Goal: Task Accomplishment & Management: Manage account settings

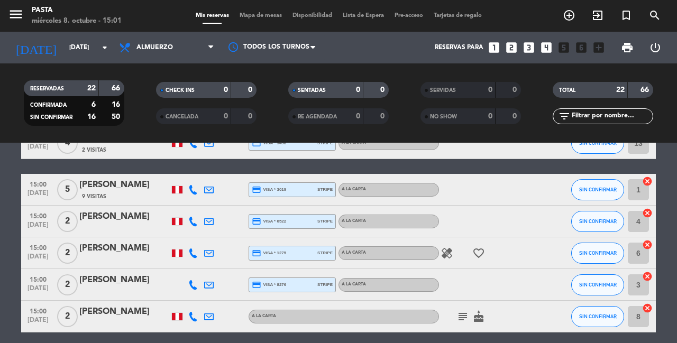
scroll to position [632, 0]
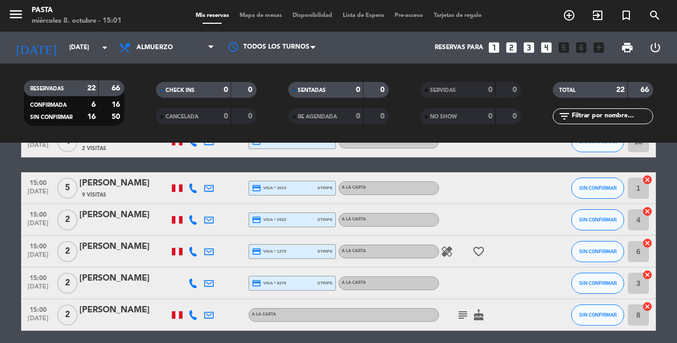
click at [448, 245] on icon "healing" at bounding box center [446, 251] width 13 height 13
click at [449, 320] on div "No hay notas para este servicio. Haz clic para agregar una 12:30 [DATE] 2 [PERS…" at bounding box center [338, 243] width 677 height 200
click at [518, 44] on icon "looks_two" at bounding box center [511, 48] width 14 height 14
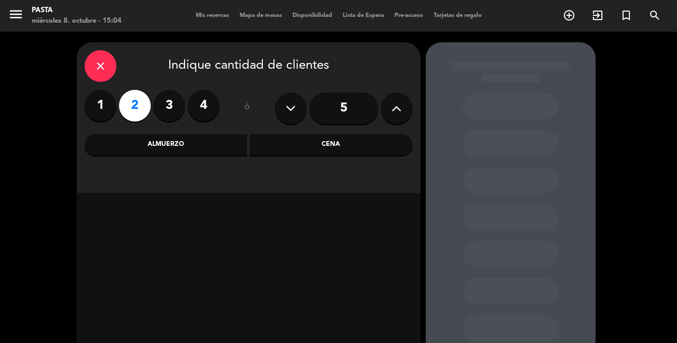
click at [224, 140] on div "Almuerzo" at bounding box center [166, 144] width 163 height 21
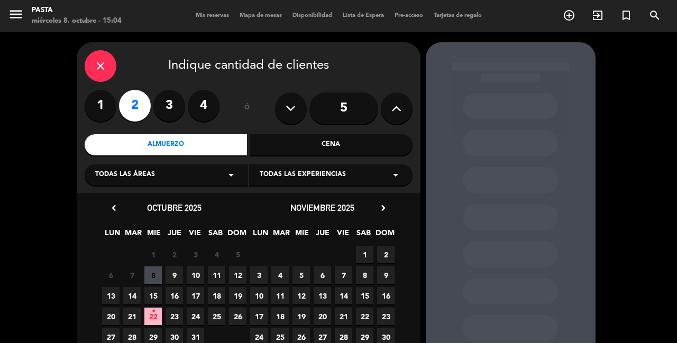
click at [156, 269] on span "8" at bounding box center [152, 274] width 17 height 17
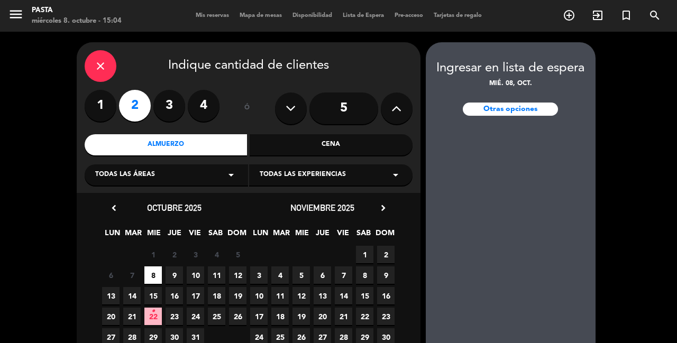
click at [112, 62] on div "close" at bounding box center [101, 66] width 32 height 32
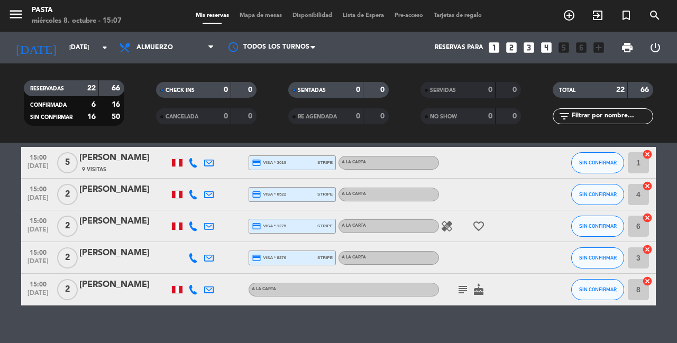
scroll to position [657, 0]
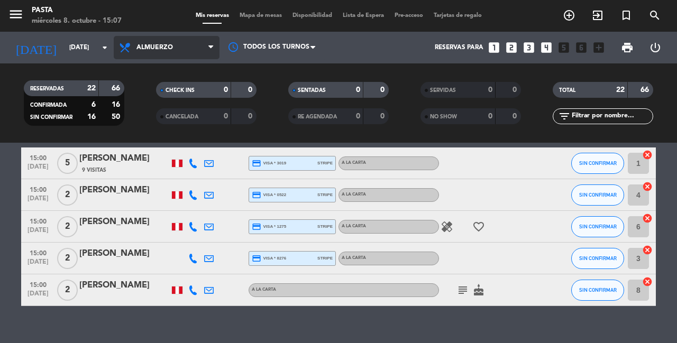
click at [178, 45] on span "Almuerzo" at bounding box center [167, 47] width 106 height 23
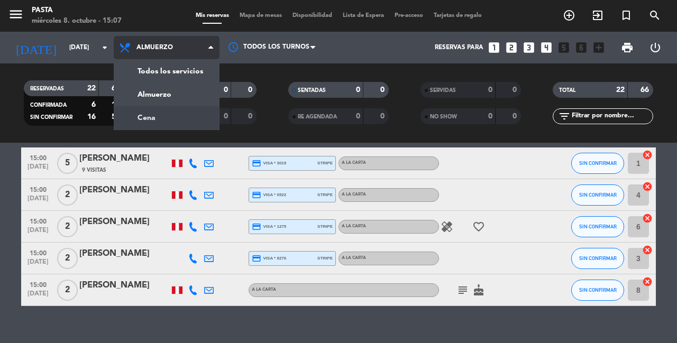
click at [176, 114] on div "menu Pasta [DATE] 8. octubre - 15:07 Mis reservas Mapa de mesas Disponibilidad …" at bounding box center [338, 71] width 677 height 143
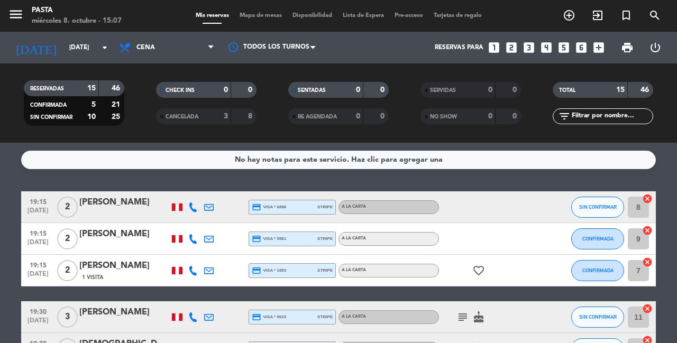
scroll to position [0, 0]
click at [191, 204] on icon at bounding box center [193, 207] width 10 height 10
click at [192, 236] on icon at bounding box center [193, 239] width 10 height 10
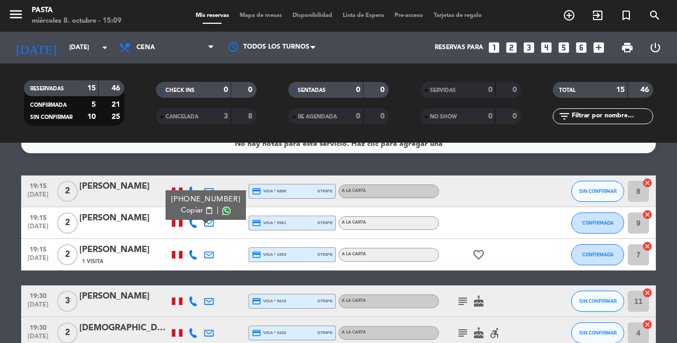
scroll to position [36, 0]
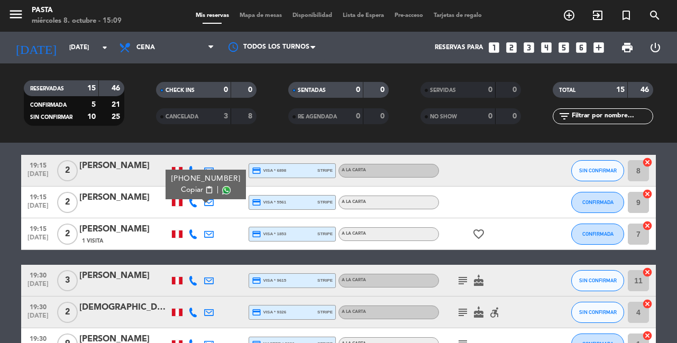
click at [192, 232] on icon at bounding box center [193, 234] width 10 height 10
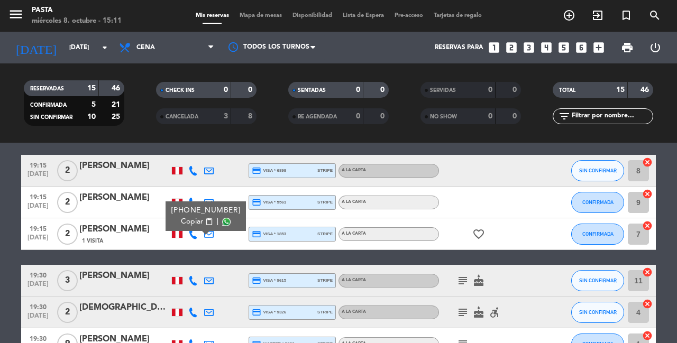
click at [536, 45] on icon "looks_3" at bounding box center [529, 48] width 14 height 14
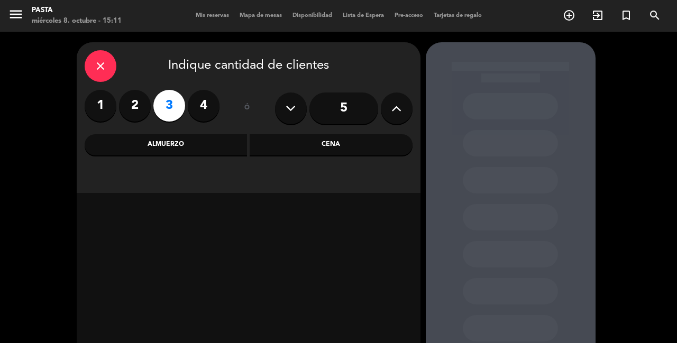
click at [239, 150] on div "Almuerzo" at bounding box center [166, 144] width 163 height 21
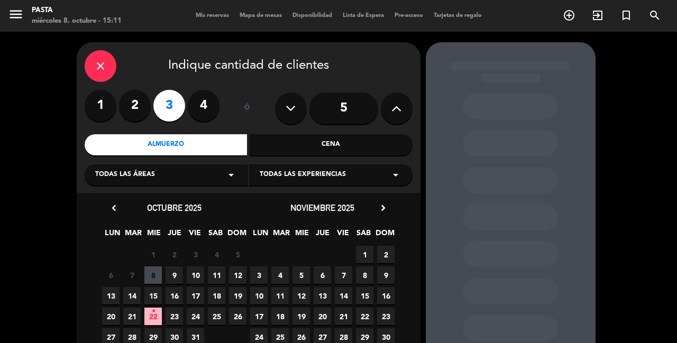
click at [190, 278] on span "10" at bounding box center [195, 274] width 17 height 17
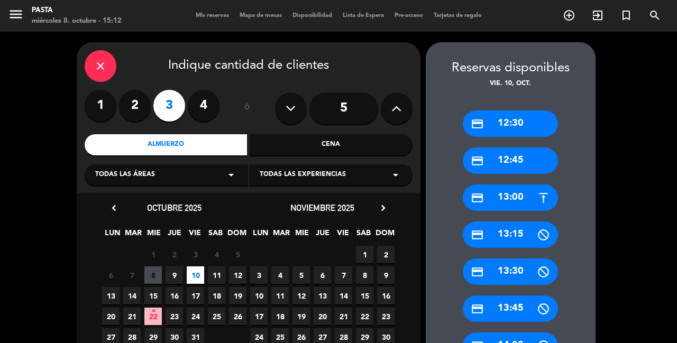
click at [103, 65] on icon "close" at bounding box center [100, 66] width 13 height 13
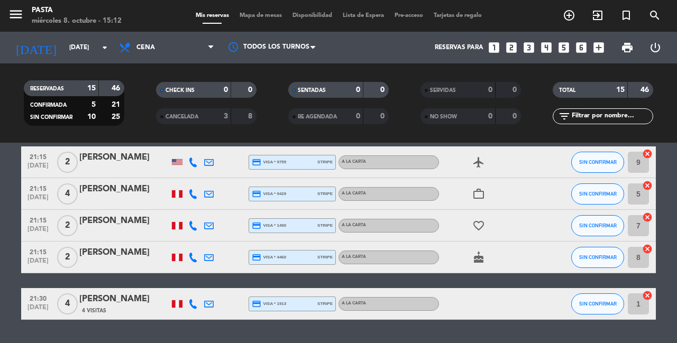
scroll to position [406, 0]
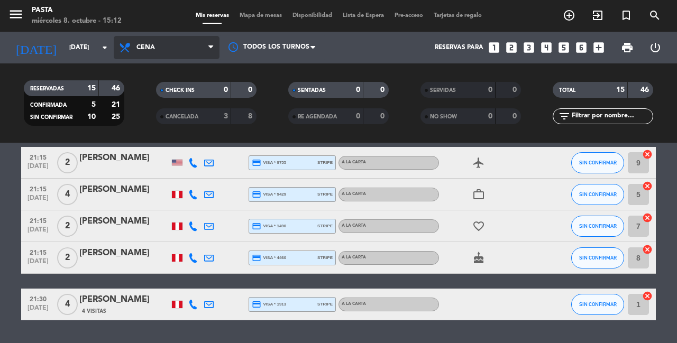
click at [183, 44] on span "Cena" at bounding box center [167, 47] width 106 height 23
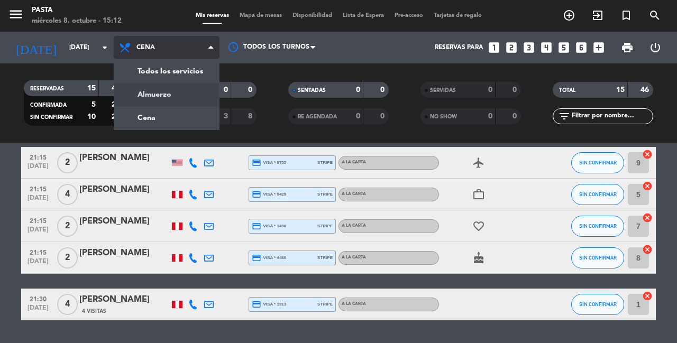
click at [186, 94] on div "menu Pasta [DATE] 8. octubre - 15:12 Mis reservas Mapa de mesas Disponibilidad …" at bounding box center [338, 71] width 677 height 143
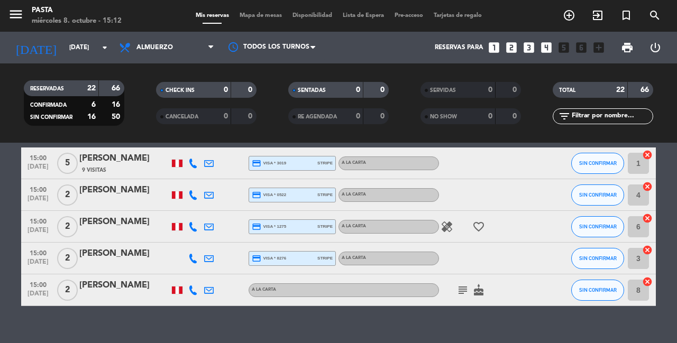
scroll to position [614, 0]
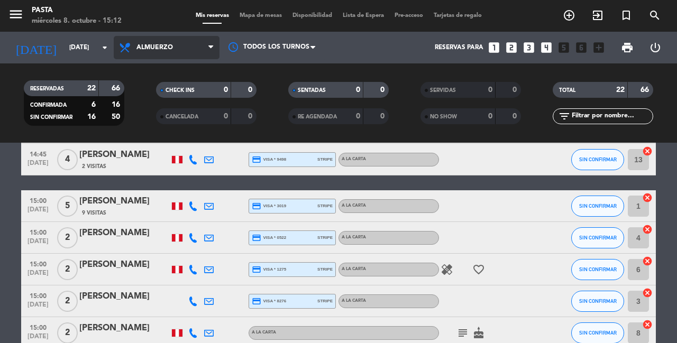
click at [151, 56] on span "Almuerzo" at bounding box center [167, 47] width 106 height 23
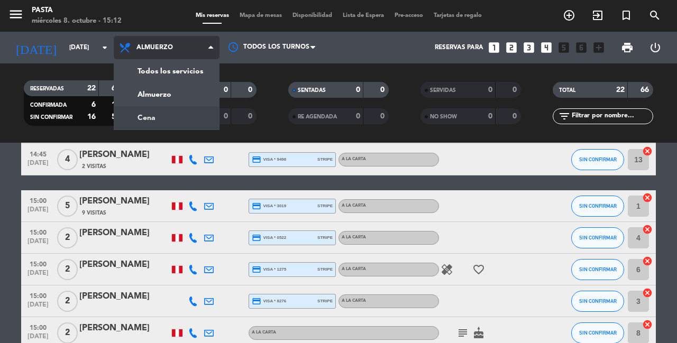
click at [155, 106] on div "menu Pasta [DATE] 8. octubre - 15:12 Mis reservas Mapa de mesas Disponibilidad …" at bounding box center [338, 71] width 677 height 143
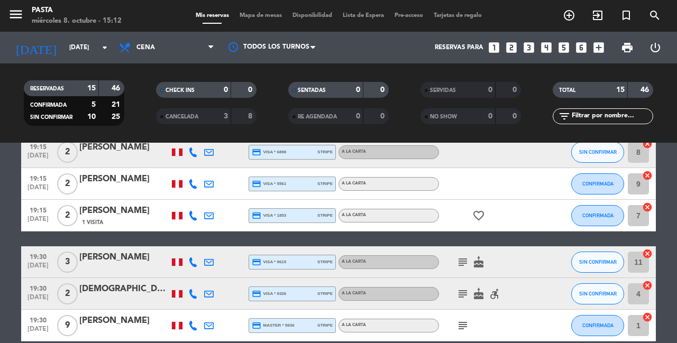
scroll to position [62, 0]
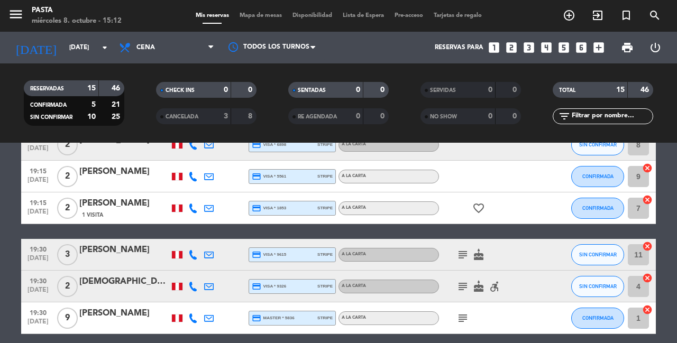
click at [192, 205] on icon at bounding box center [193, 209] width 10 height 10
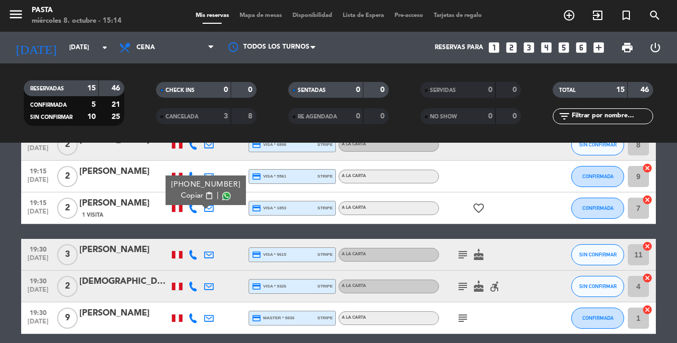
scroll to position [54, 0]
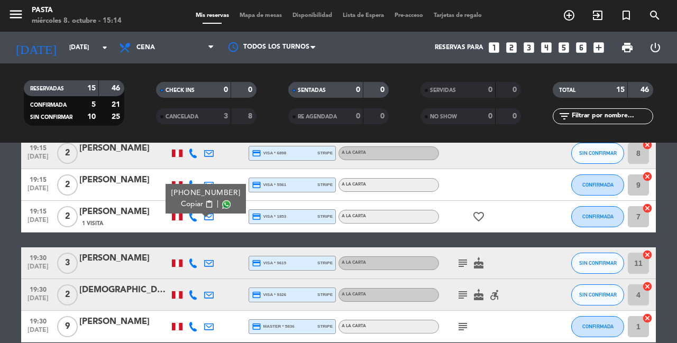
click at [192, 259] on icon at bounding box center [193, 264] width 10 height 10
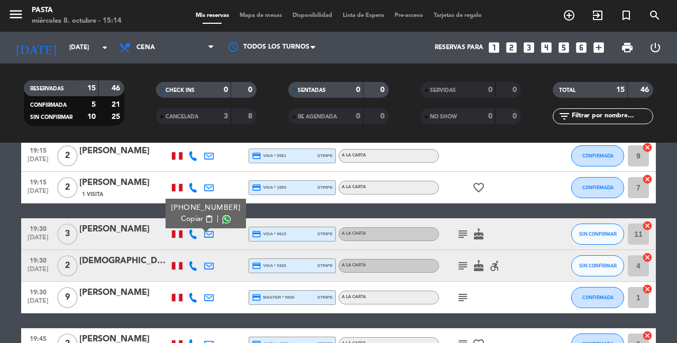
scroll to position [89, 0]
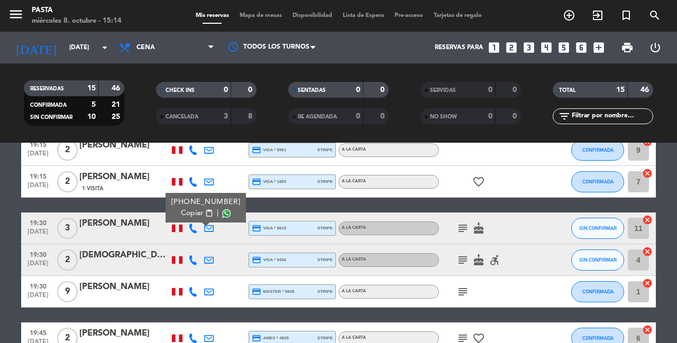
click at [457, 226] on icon "subject" at bounding box center [462, 228] width 13 height 13
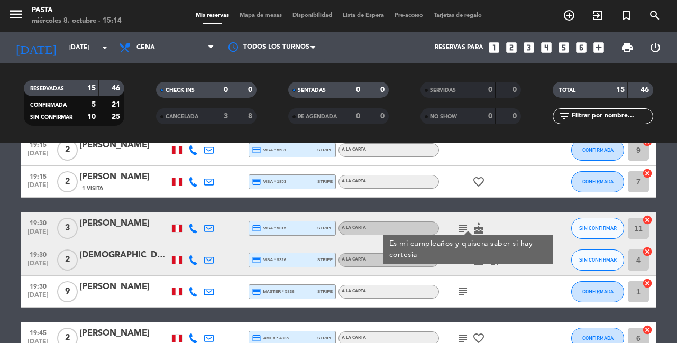
click at [193, 224] on icon at bounding box center [193, 229] width 10 height 10
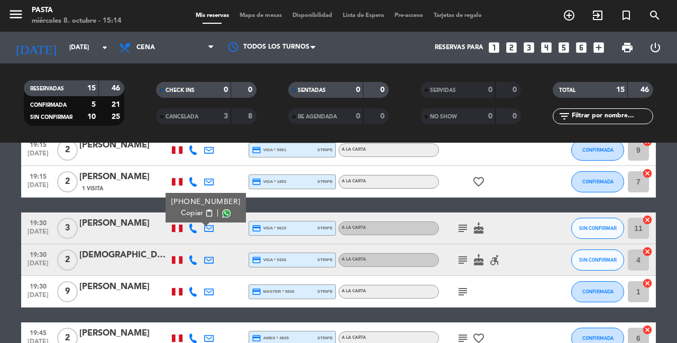
click at [195, 224] on icon at bounding box center [193, 229] width 10 height 10
click at [193, 255] on icon at bounding box center [193, 260] width 10 height 10
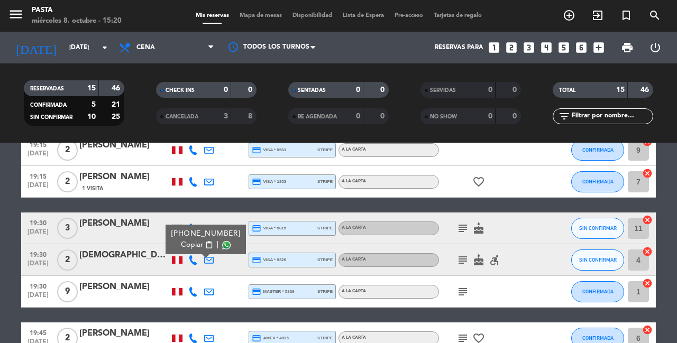
click at [193, 255] on icon at bounding box center [193, 260] width 10 height 10
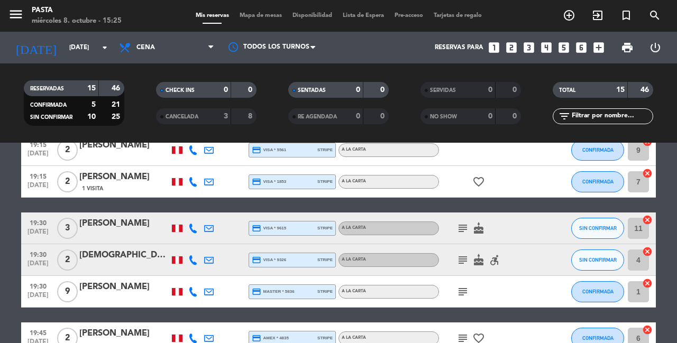
click at [194, 255] on icon at bounding box center [193, 260] width 10 height 10
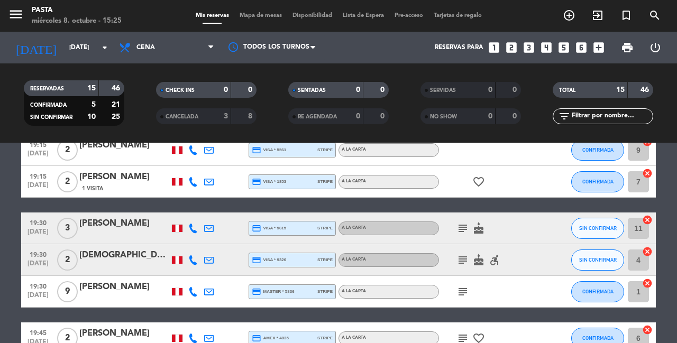
click at [191, 224] on icon at bounding box center [193, 229] width 10 height 10
click at [196, 257] on icon at bounding box center [193, 260] width 10 height 10
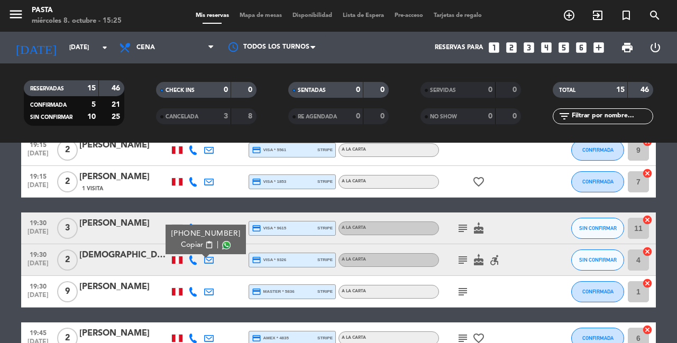
scroll to position [108, 0]
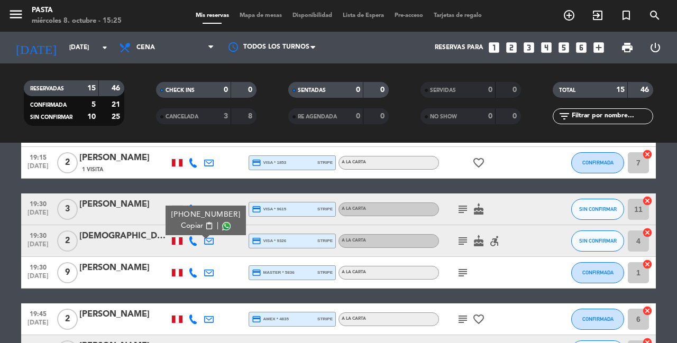
click at [193, 268] on icon at bounding box center [193, 273] width 10 height 10
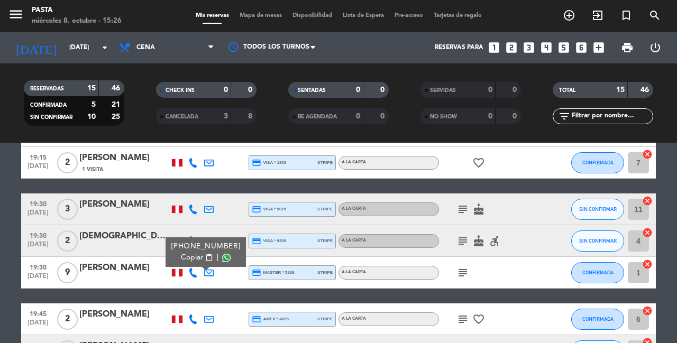
click at [465, 266] on icon "subject" at bounding box center [462, 272] width 13 height 13
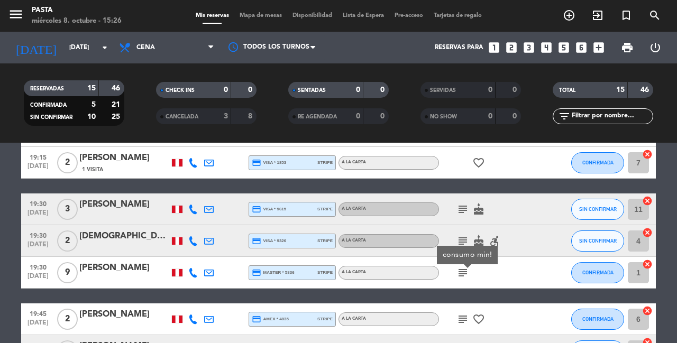
click at [494, 235] on icon "accessible_forward" at bounding box center [494, 241] width 13 height 13
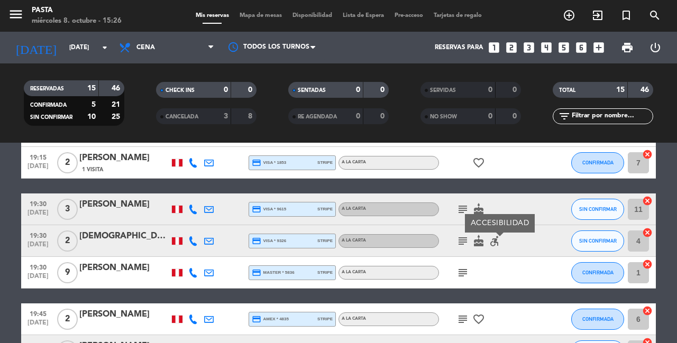
click at [460, 235] on icon "subject" at bounding box center [462, 241] width 13 height 13
click at [460, 206] on icon "subject" at bounding box center [462, 209] width 13 height 13
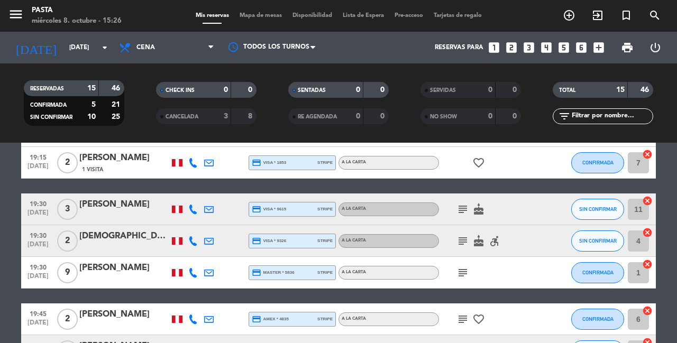
click at [464, 270] on icon "subject" at bounding box center [462, 272] width 13 height 13
click at [456, 282] on div "19:30 [DATE] 9 [PERSON_NAME] credit_card master * 5836 stripe A la carta subjec…" at bounding box center [338, 273] width 634 height 32
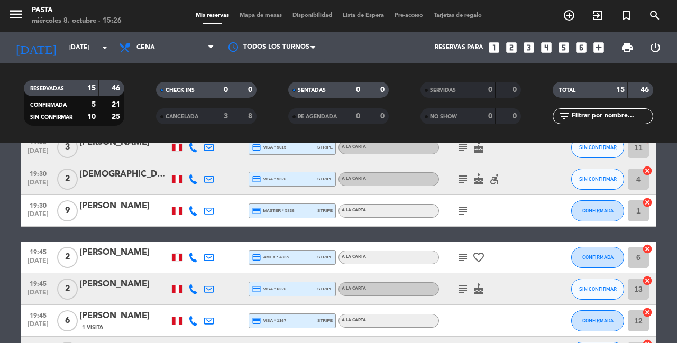
scroll to position [187, 0]
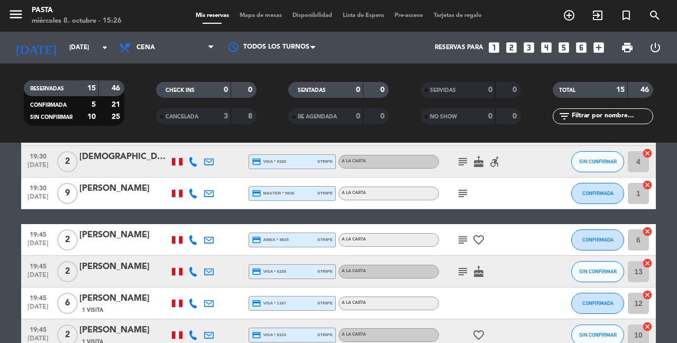
click at [193, 235] on icon at bounding box center [193, 240] width 10 height 10
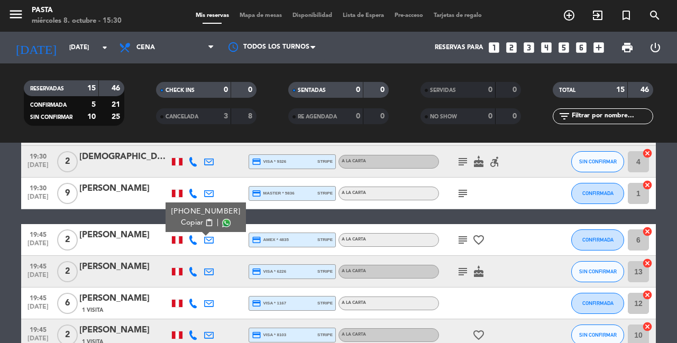
click at [193, 267] on icon at bounding box center [193, 272] width 10 height 10
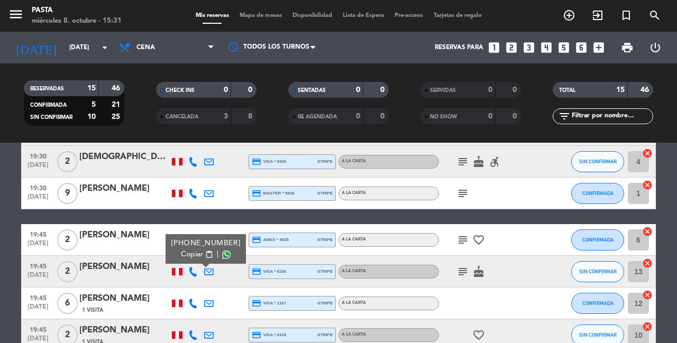
click at [193, 299] on icon at bounding box center [193, 304] width 10 height 10
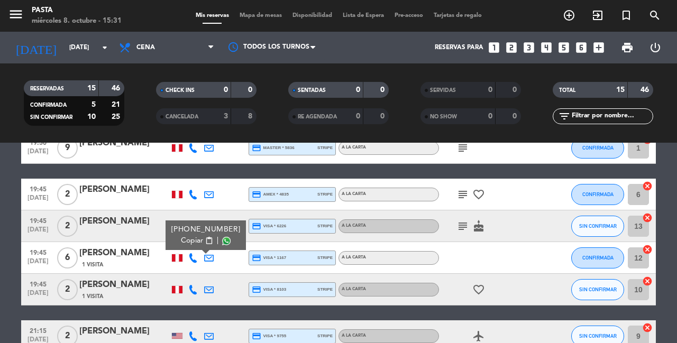
scroll to position [232, 0]
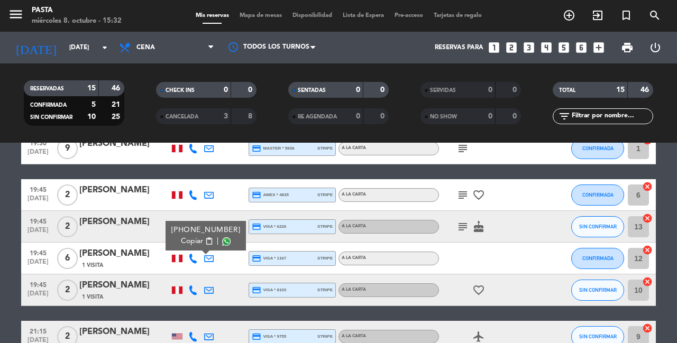
click at [191, 285] on icon at bounding box center [193, 290] width 10 height 10
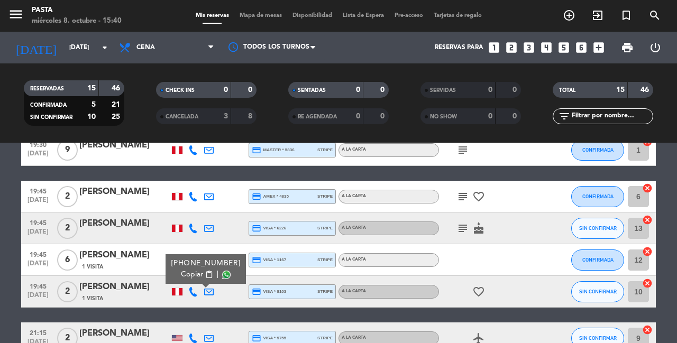
scroll to position [256, 0]
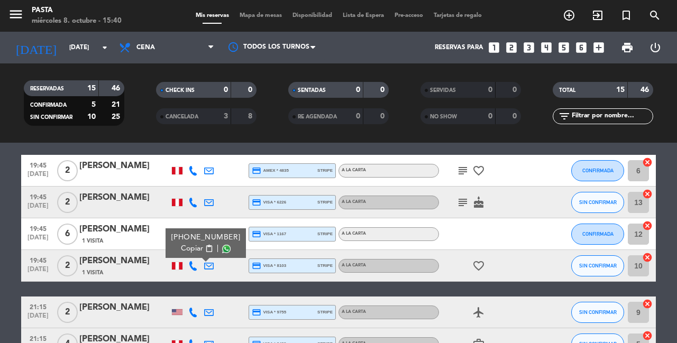
click at [601, 263] on span "SIN CONFIRMAR" at bounding box center [598, 266] width 38 height 6
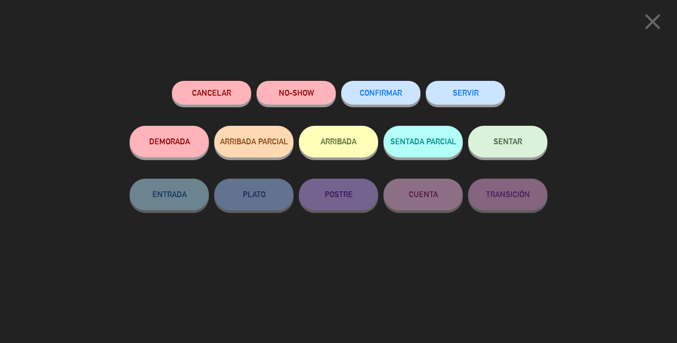
click at [364, 88] on span "CONFIRMAR" at bounding box center [380, 92] width 42 height 9
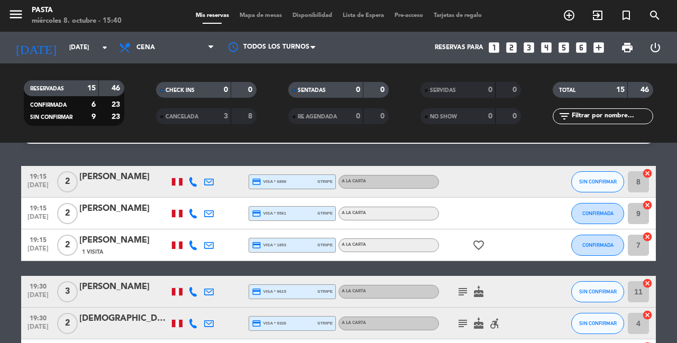
scroll to position [26, 0]
